Goal: Information Seeking & Learning: Learn about a topic

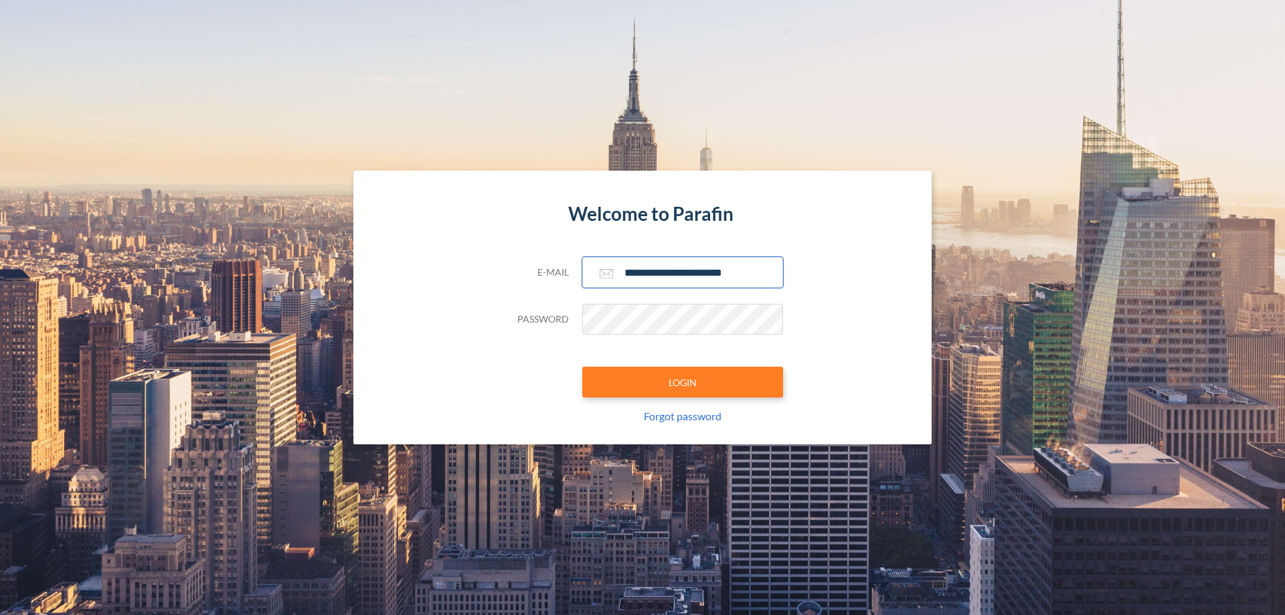
type input "**********"
click at [683, 382] on button "LOGIN" at bounding box center [682, 382] width 201 height 31
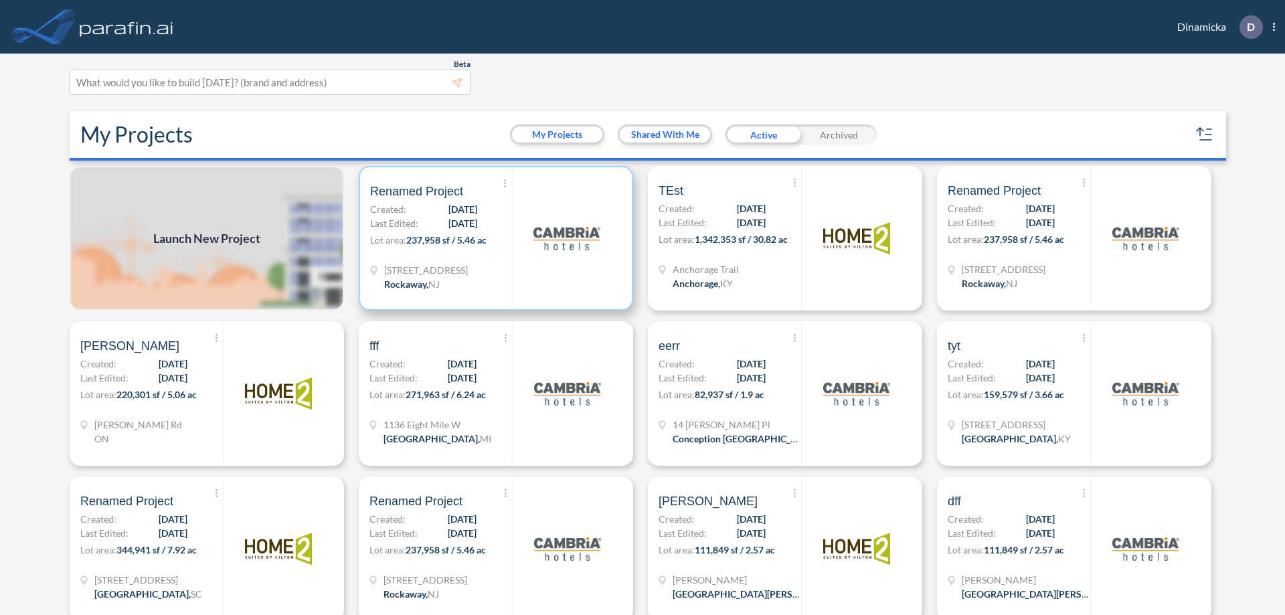
scroll to position [3, 0]
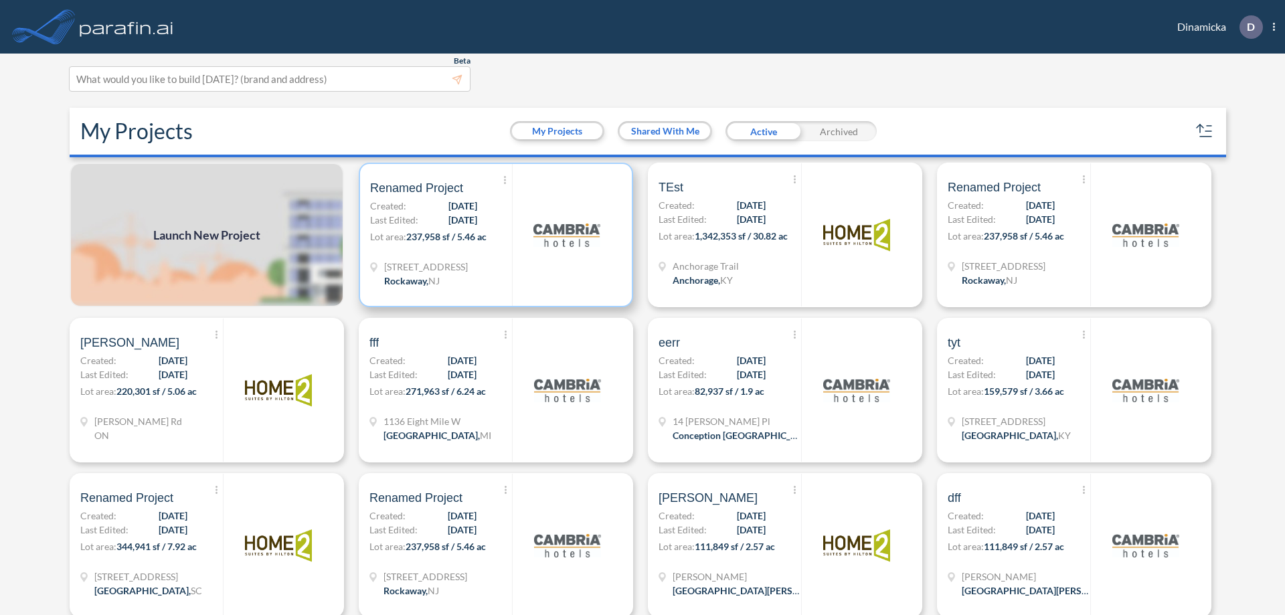
click at [493, 235] on p "Lot area: 237,958 sf / 5.46 ac" at bounding box center [441, 239] width 142 height 19
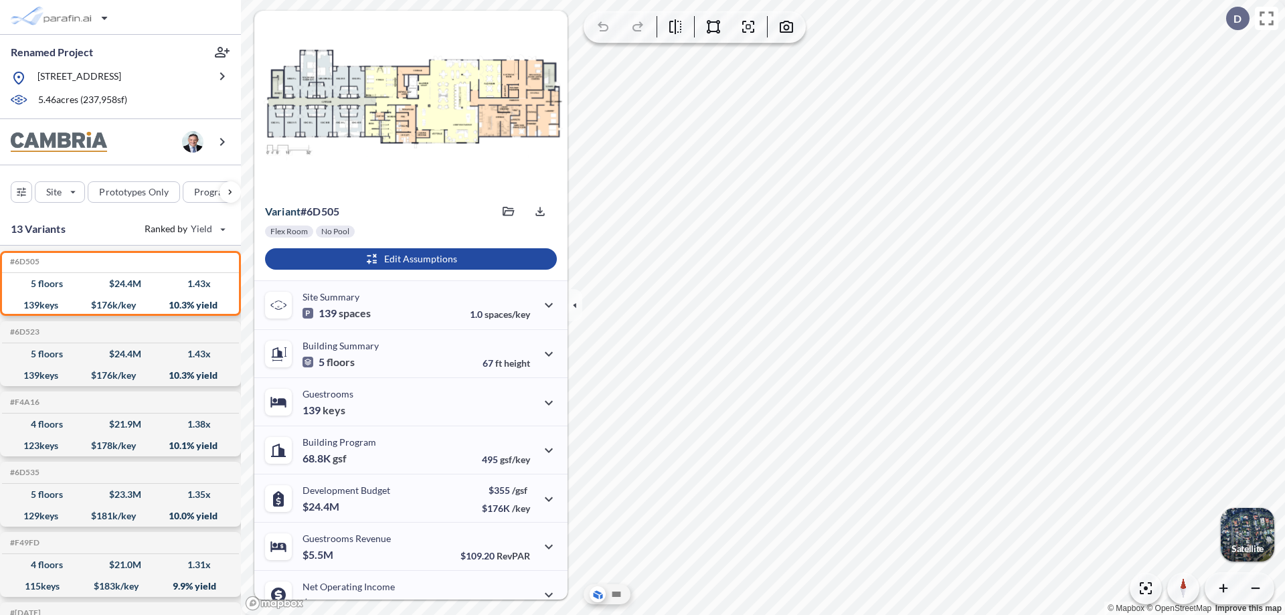
scroll to position [68, 0]
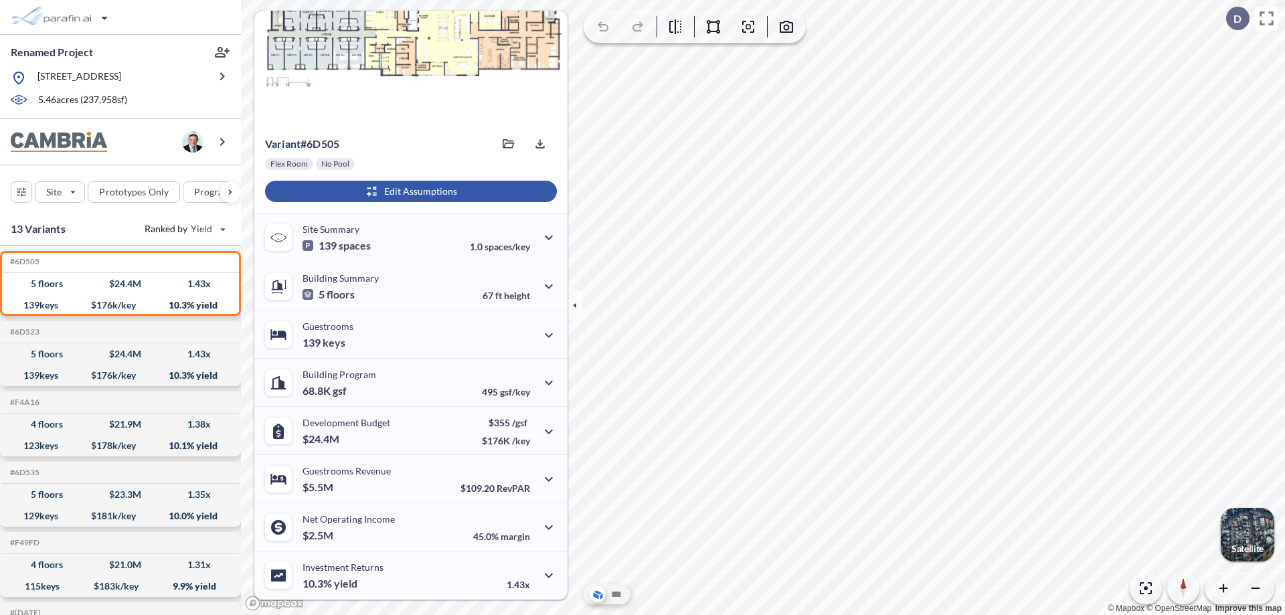
click at [409, 191] on div "button" at bounding box center [411, 191] width 292 height 21
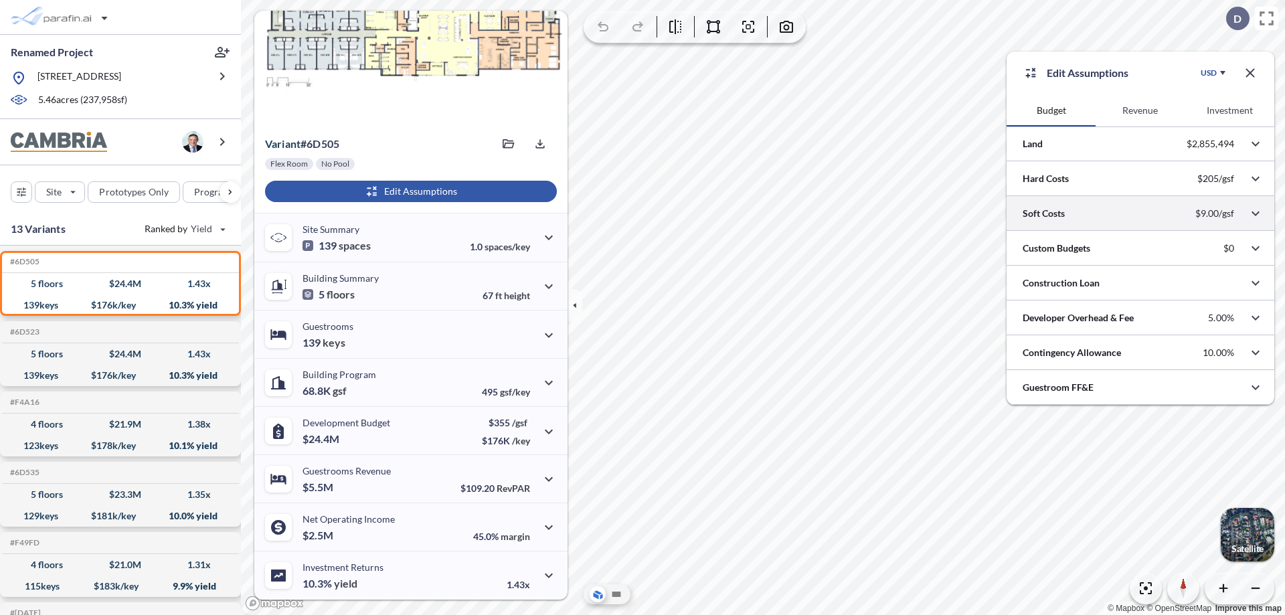
click at [1141, 214] on div at bounding box center [1141, 213] width 268 height 34
